Goal: Feedback & Contribution: Submit feedback/report problem

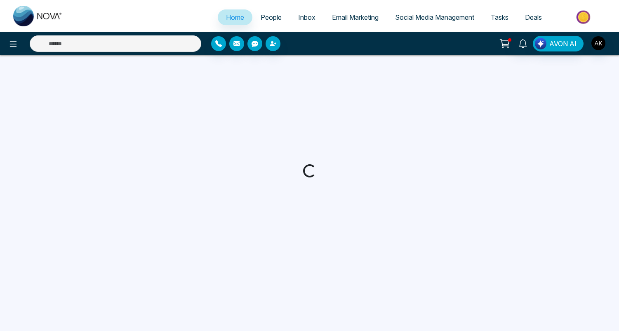
select select "*"
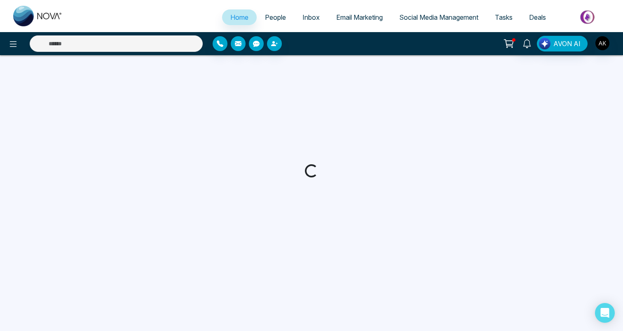
select select "*"
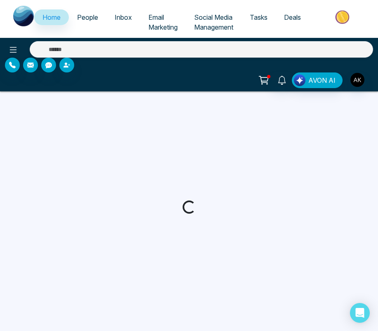
select select "*"
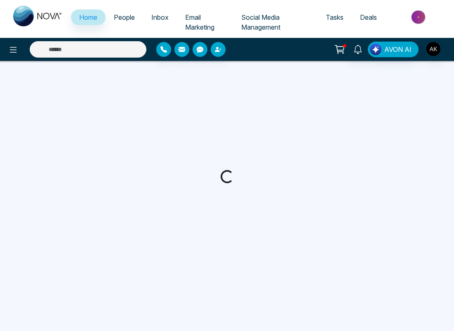
select select "*"
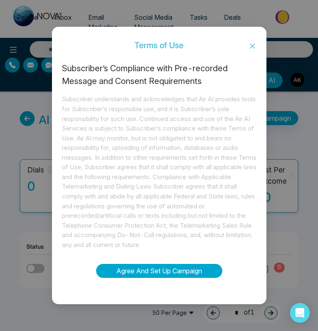
click at [155, 269] on button "Agree And Set Up Campaign" at bounding box center [159, 271] width 126 height 14
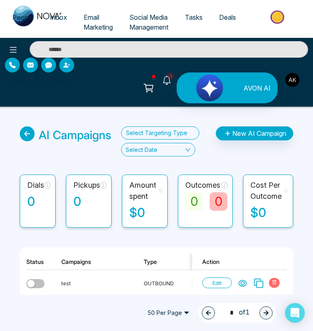
scroll to position [1, 0]
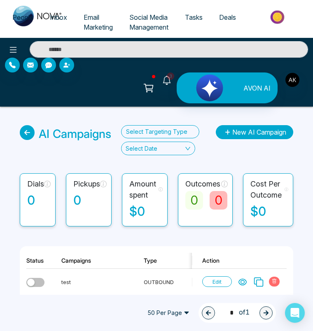
click at [228, 130] on icon "button" at bounding box center [227, 133] width 9 height 6
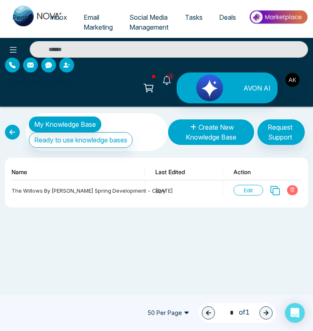
click at [241, 120] on button "Create New Knowledge Base" at bounding box center [211, 133] width 86 height 26
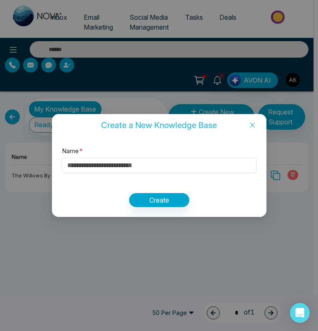
click at [249, 123] on icon "close" at bounding box center [252, 125] width 7 height 7
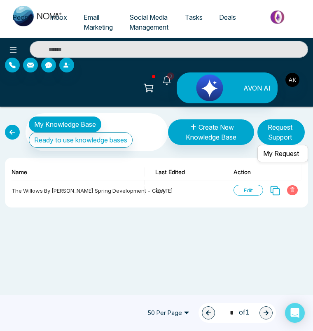
click at [280, 120] on button "Request Support" at bounding box center [281, 133] width 47 height 26
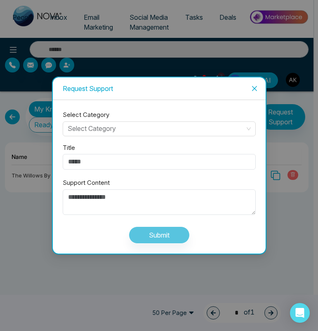
click at [247, 90] on span "Close" at bounding box center [254, 89] width 22 height 22
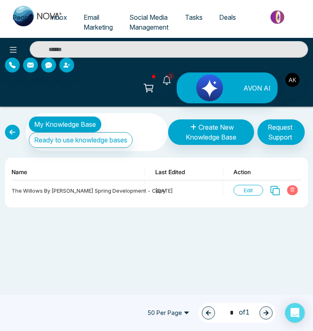
click at [203, 215] on div "My Knowledge Base Ready to use knowledge bases Create New Knowledge Base Reques…" at bounding box center [156, 245] width 313 height 276
click at [260, 230] on div "My Knowledge Base Ready to use knowledge bases Create New Knowledge Base Reques…" at bounding box center [156, 245] width 313 height 276
click at [273, 200] on div "My Knowledge Base Ready to use knowledge bases Create New Knowledge Base Reques…" at bounding box center [156, 245] width 313 height 276
click at [188, 230] on div "My Knowledge Base Ready to use knowledge bases Create New Knowledge Base Reques…" at bounding box center [156, 245] width 313 height 276
click at [12, 18] on span "People" at bounding box center [22, 17] width 21 height 8
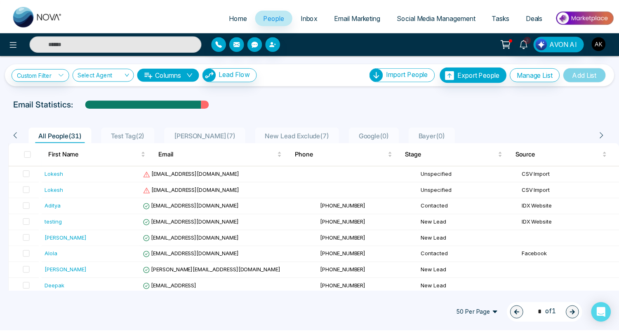
scroll to position [2, 0]
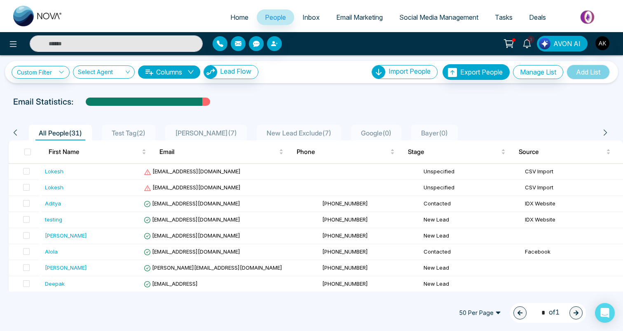
click at [230, 16] on span "Home" at bounding box center [239, 17] width 18 height 8
select select "*"
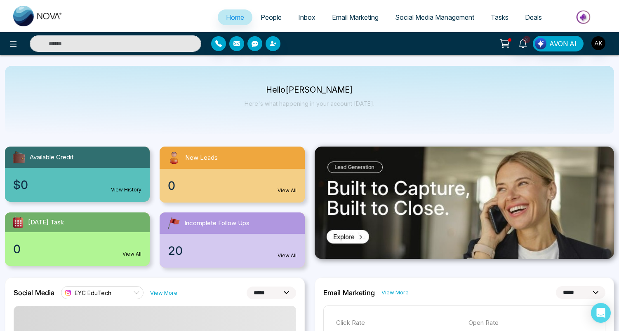
click at [267, 14] on span "People" at bounding box center [271, 17] width 21 height 8
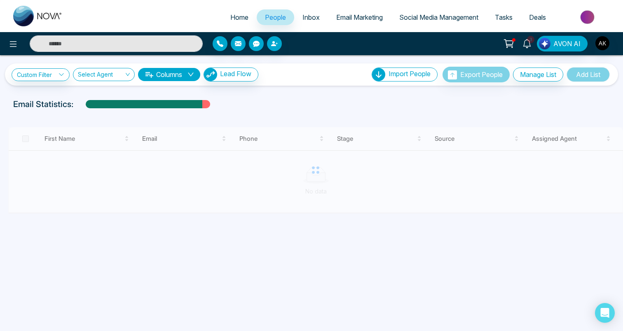
click at [230, 15] on span "Home" at bounding box center [239, 17] width 18 height 8
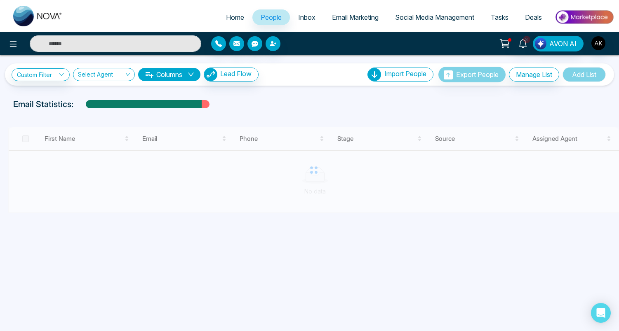
select select "*"
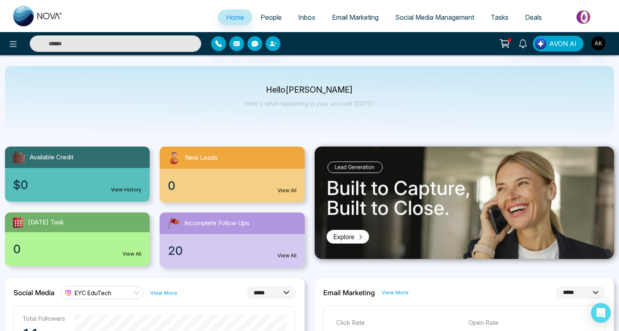
click at [254, 13] on link "People" at bounding box center [271, 17] width 38 height 16
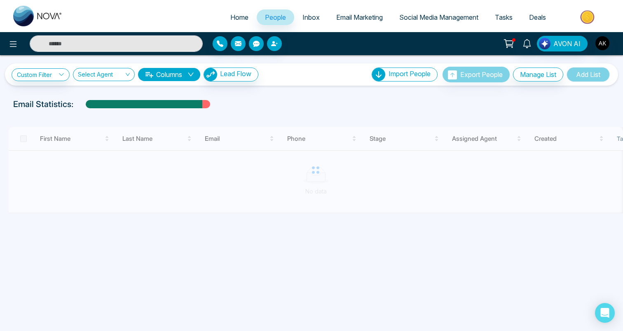
click at [234, 14] on span "Home" at bounding box center [239, 17] width 18 height 8
select select "*"
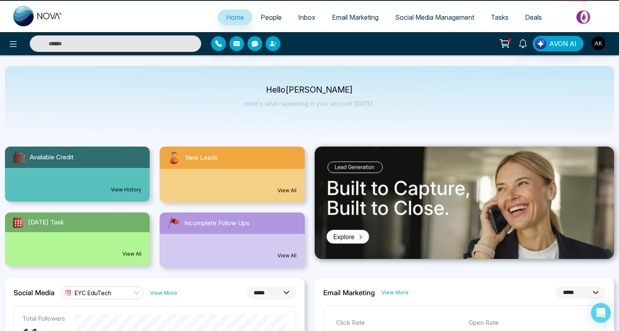
click at [277, 14] on link "People" at bounding box center [271, 17] width 38 height 16
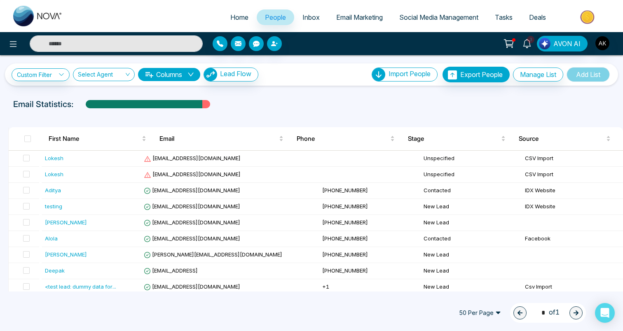
click at [236, 13] on span "Home" at bounding box center [239, 17] width 18 height 8
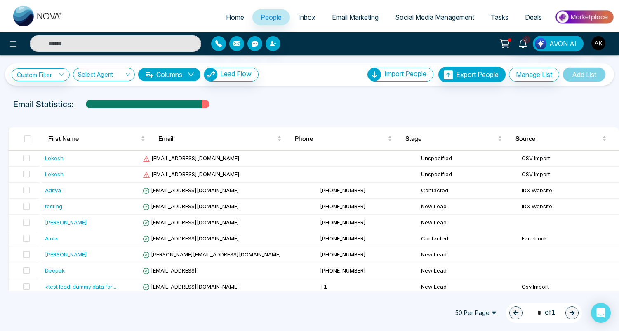
select select "*"
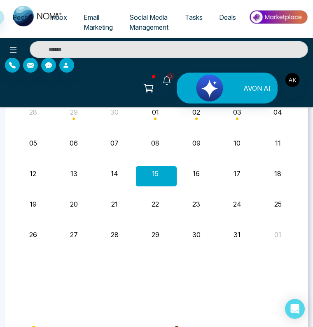
scroll to position [1406, 0]
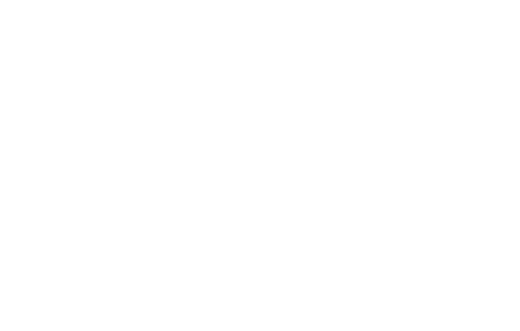
select select "*"
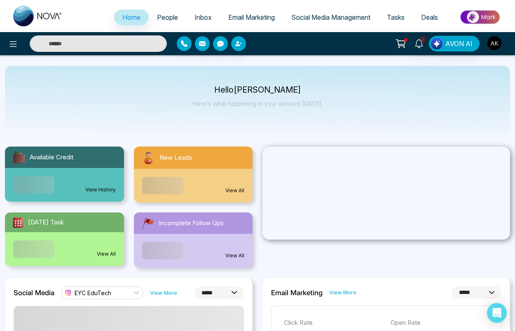
click at [490, 43] on img "button" at bounding box center [495, 43] width 14 height 14
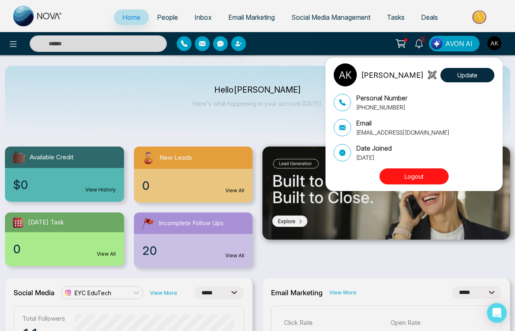
click at [327, 103] on div "Aditya Kumar Update Personal Number +918299358996 Email aditya@mmnovatech.com D…" at bounding box center [414, 125] width 177 height 134
click at [298, 113] on div "Aditya Kumar Update Personal Number +918299358996 Email aditya@mmnovatech.com D…" at bounding box center [257, 165] width 515 height 331
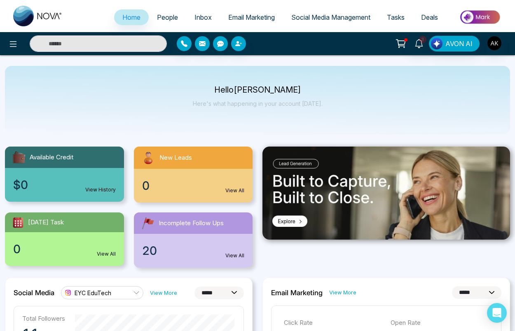
click at [169, 14] on span "People" at bounding box center [167, 17] width 21 height 8
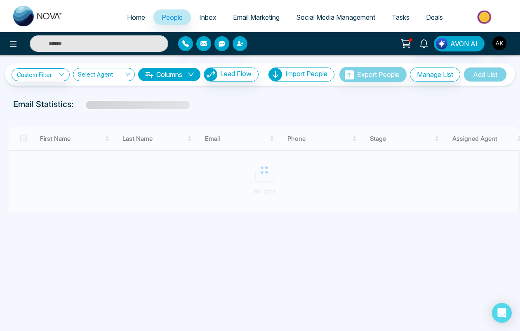
click at [136, 15] on span "Home" at bounding box center [136, 17] width 18 height 8
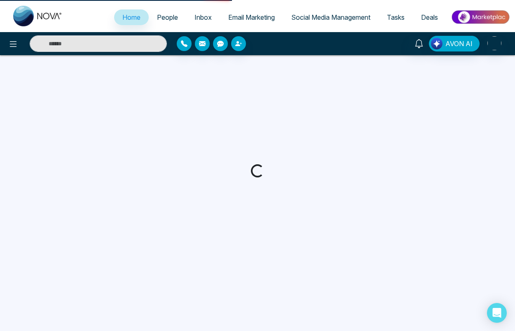
select select "*"
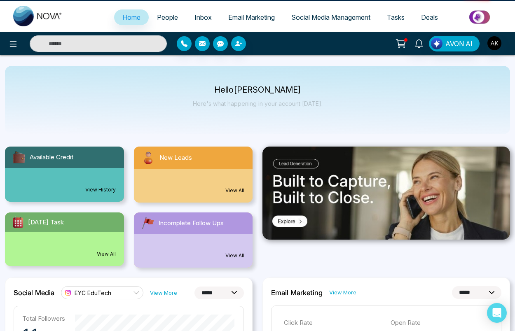
click at [161, 17] on span "People" at bounding box center [167, 17] width 21 height 8
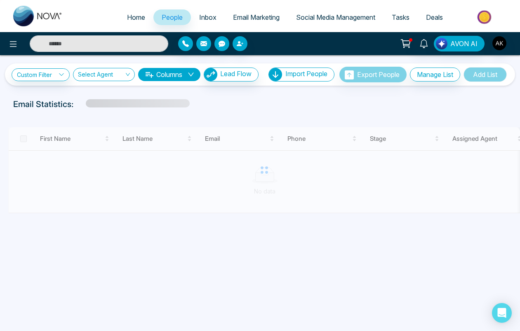
click at [119, 16] on link "Home" at bounding box center [136, 17] width 35 height 16
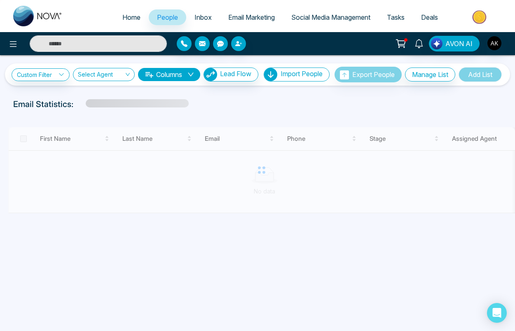
select select "*"
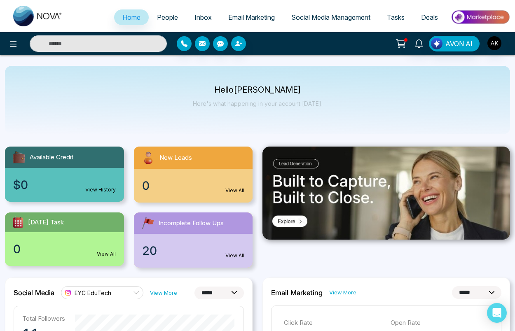
drag, startPoint x: 118, startPoint y: 16, endPoint x: 145, endPoint y: 20, distance: 26.7
click at [149, 20] on link "People" at bounding box center [168, 17] width 38 height 16
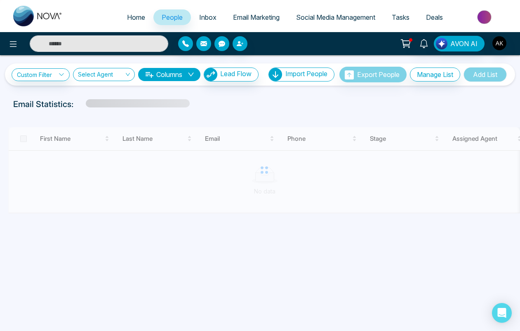
click at [127, 19] on span "Home" at bounding box center [136, 17] width 18 height 8
select select "*"
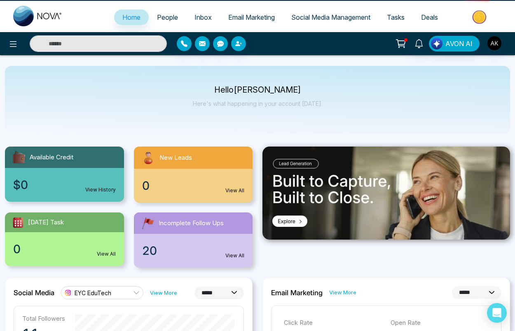
click at [153, 21] on link "People" at bounding box center [168, 17] width 38 height 16
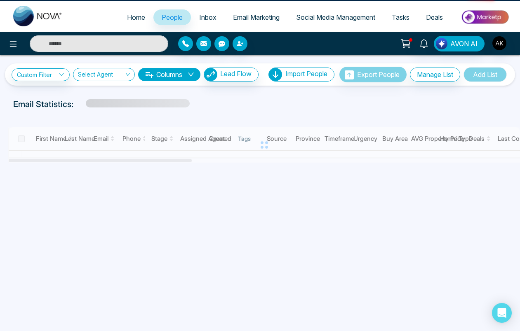
click at [127, 18] on span "Home" at bounding box center [136, 17] width 18 height 8
select select "*"
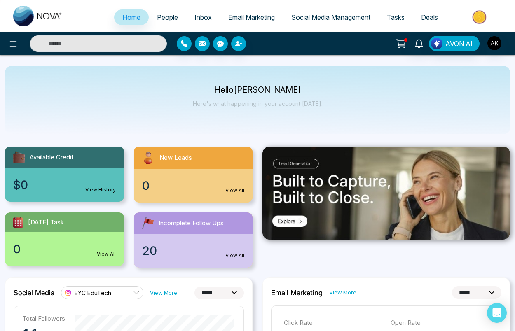
click at [150, 20] on link "People" at bounding box center [168, 17] width 38 height 16
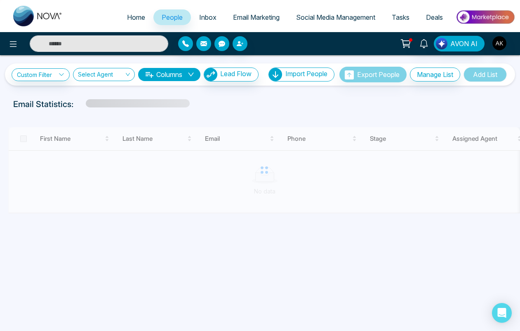
drag, startPoint x: 149, startPoint y: 20, endPoint x: 131, endPoint y: 19, distance: 18.6
click at [131, 19] on span "Home" at bounding box center [136, 17] width 18 height 8
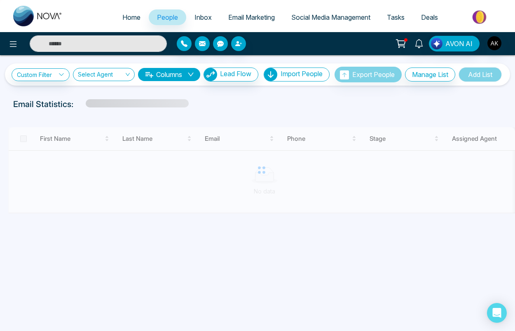
select select "*"
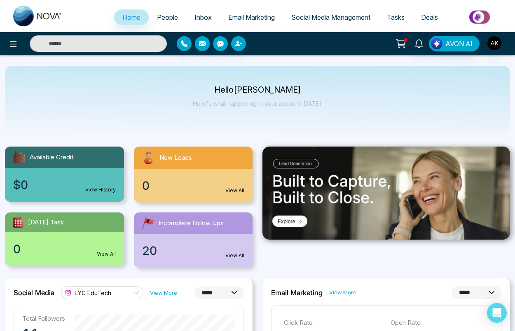
click at [159, 18] on span "People" at bounding box center [167, 17] width 21 height 8
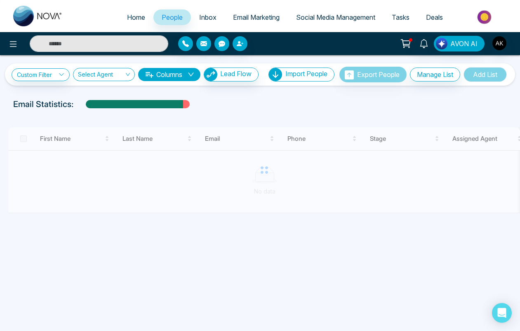
click at [132, 16] on span "Home" at bounding box center [136, 17] width 18 height 8
select select "*"
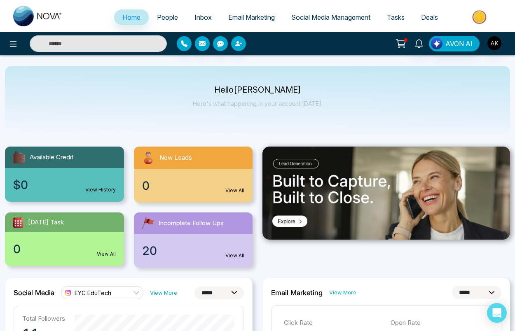
click at [166, 18] on span "People" at bounding box center [167, 17] width 21 height 8
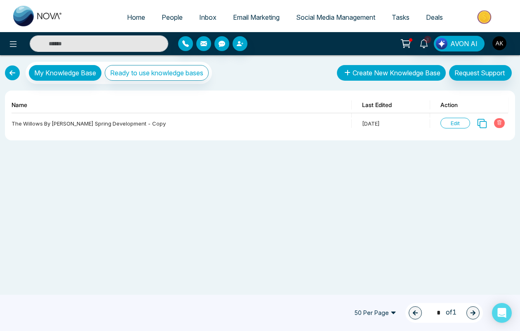
click at [411, 75] on button "Create New Knowledge Base" at bounding box center [391, 73] width 109 height 16
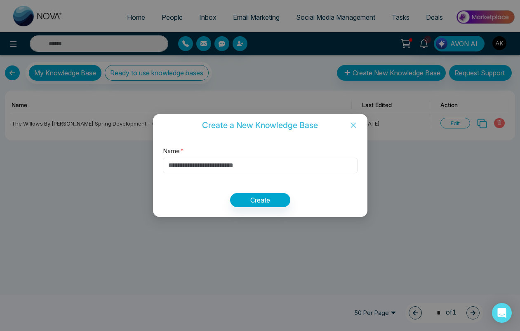
click at [294, 161] on input "Name *" at bounding box center [260, 166] width 195 height 16
click at [298, 148] on div "Name * Create" at bounding box center [260, 176] width 214 height 81
click at [291, 177] on div "Name * Create" at bounding box center [260, 176] width 214 height 81
click at [292, 161] on input "Name *" at bounding box center [260, 166] width 195 height 16
click at [286, 177] on div "Name * Create" at bounding box center [260, 176] width 214 height 81
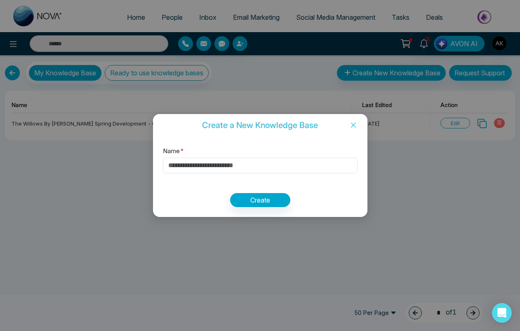
click at [294, 152] on div "Name * Create" at bounding box center [260, 176] width 214 height 81
click at [281, 167] on input "Name *" at bounding box center [260, 166] width 195 height 16
click at [287, 154] on div "Name * Create" at bounding box center [260, 176] width 214 height 81
click at [278, 167] on input "Name *" at bounding box center [260, 166] width 195 height 16
click at [287, 148] on div "Name * Create" at bounding box center [260, 176] width 214 height 81
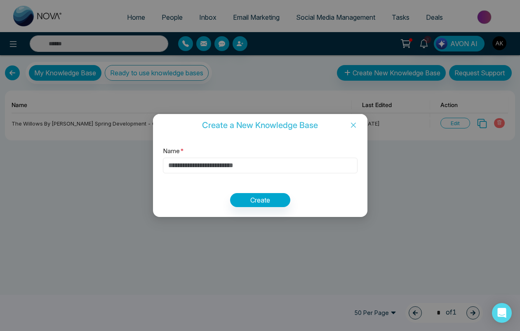
click at [271, 169] on input "Name *" at bounding box center [260, 166] width 195 height 16
click at [353, 125] on icon "close" at bounding box center [352, 125] width 5 height 5
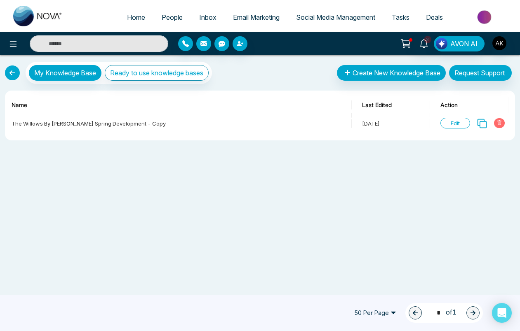
click at [361, 165] on div "My Knowledge Base Ready to use knowledge bases Create New Knowledge Base Reques…" at bounding box center [260, 193] width 520 height 276
click at [343, 220] on div "My Knowledge Base Ready to use knowledge bases Create New Knowledge Base Reques…" at bounding box center [260, 193] width 520 height 276
